Goal: Use online tool/utility: Utilize a website feature to perform a specific function

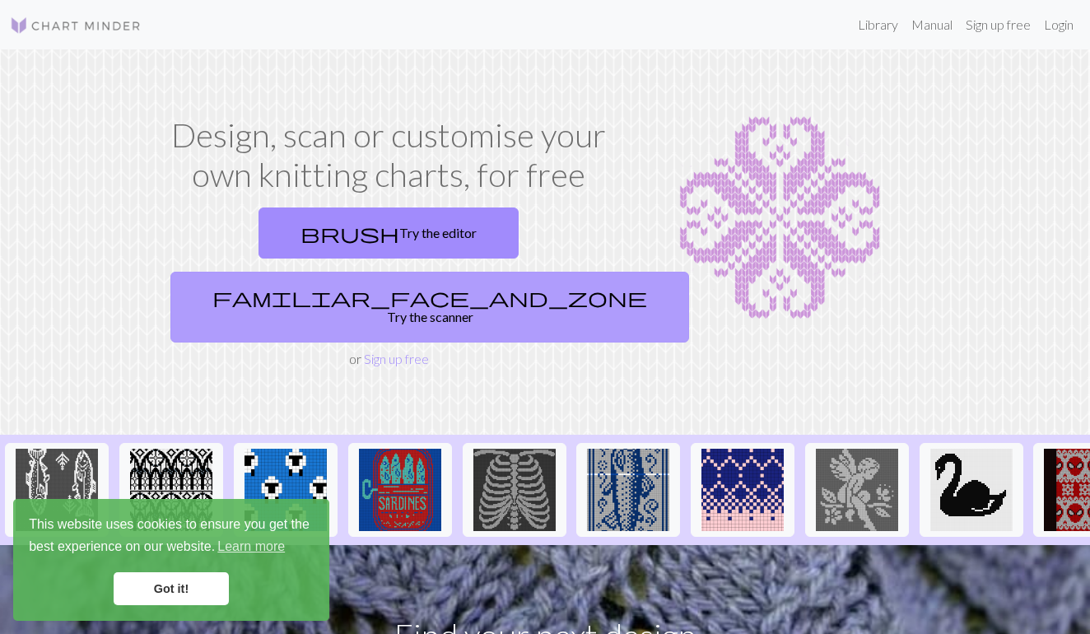
click at [458, 286] on span "familiar_face_and_zone" at bounding box center [429, 297] width 435 height 23
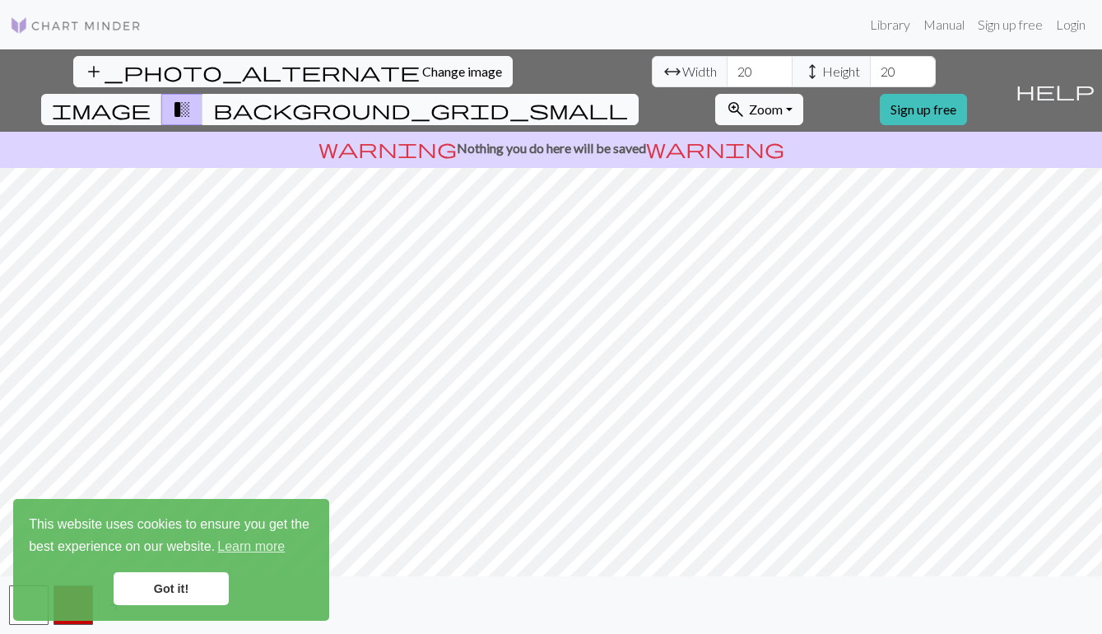
click at [628, 98] on span "background_grid_small" at bounding box center [420, 109] width 415 height 23
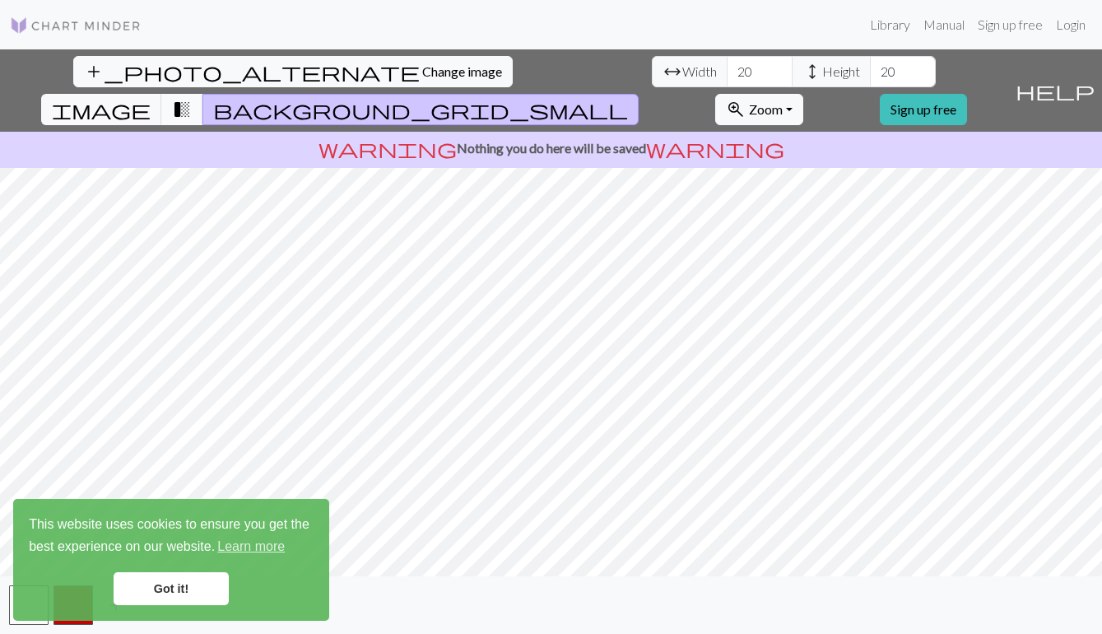
click at [192, 98] on span "transition_fade" at bounding box center [182, 109] width 20 height 23
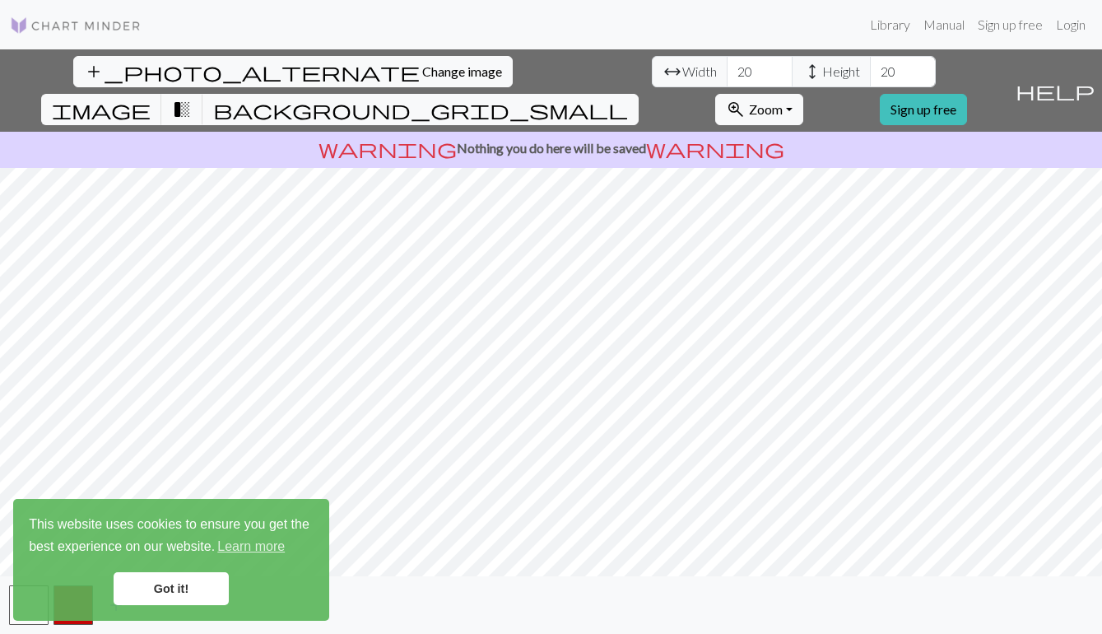
click at [203, 633] on html "This website uses cookies to ensure you get the best experience on our website.…" at bounding box center [551, 317] width 1102 height 634
click at [536, 86] on div "add_photo_alternate Change image arrow_range Width 20 height Height 20 image tr…" at bounding box center [551, 341] width 1102 height 584
click at [803, 94] on button "zoom_in Zoom Zoom" at bounding box center [759, 109] width 88 height 31
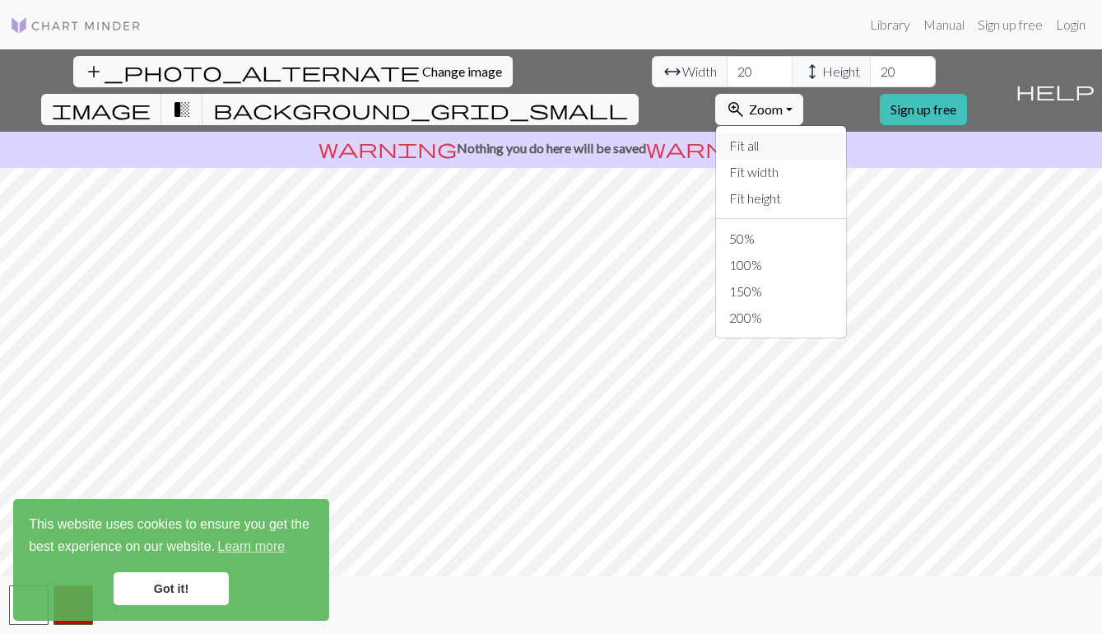
click at [829, 132] on button "Fit all" at bounding box center [781, 145] width 130 height 26
